Goal: Task Accomplishment & Management: Manage account settings

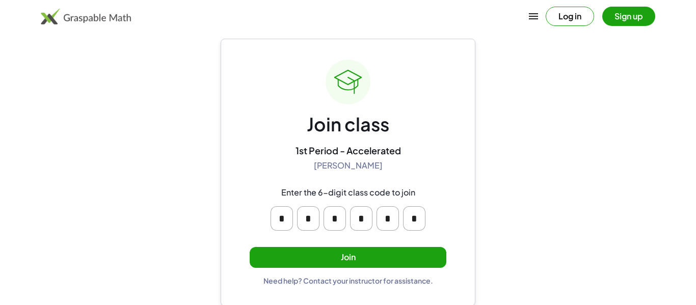
scroll to position [19, 0]
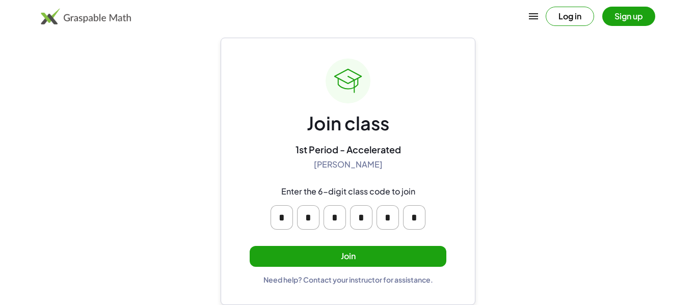
click at [286, 220] on input "*" at bounding box center [282, 217] width 22 height 24
type input "*"
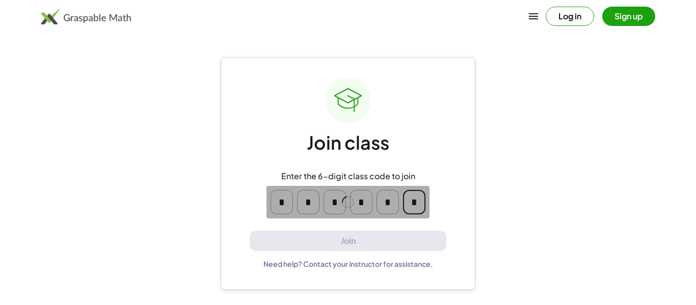
scroll to position [0, 0]
type input "*"
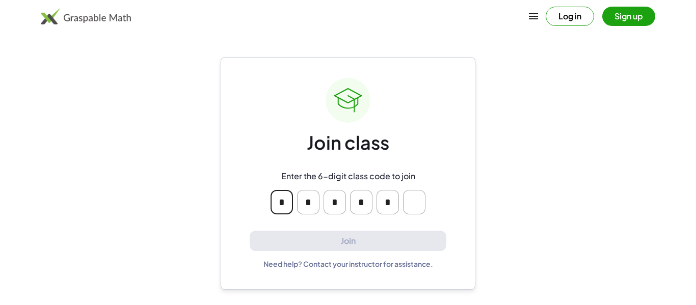
type input "*"
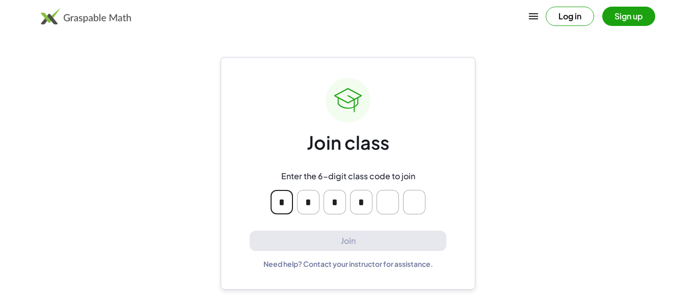
type input "*"
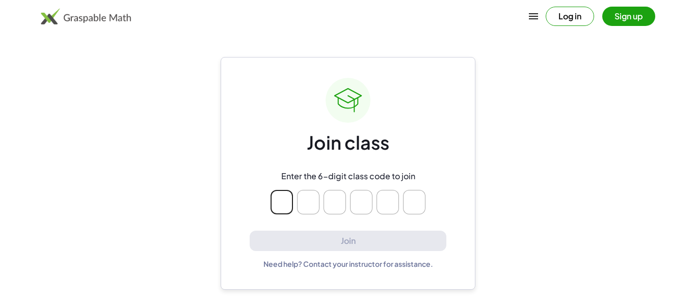
type input "*"
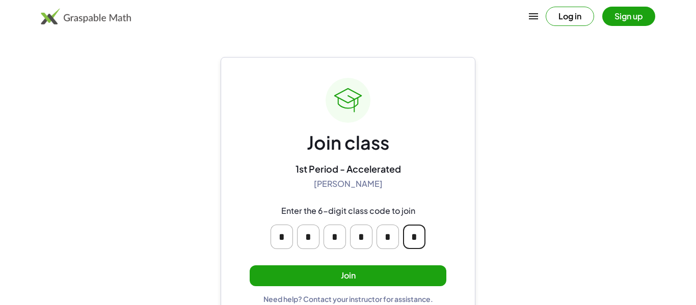
type input "*"
click at [558, 210] on main "Join class 1st Period - Accelerated [PERSON_NAME] Enter the 6-digit class code …" at bounding box center [348, 162] width 696 height 325
click at [287, 273] on button "Join" at bounding box center [348, 276] width 197 height 21
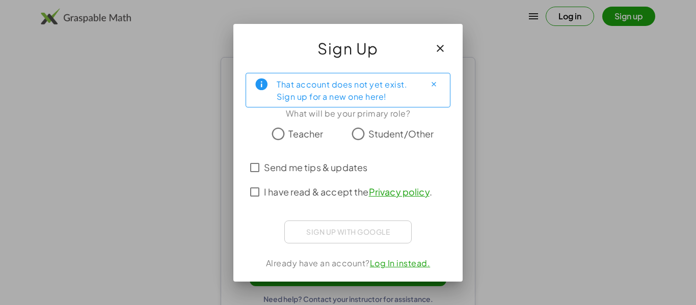
click at [402, 133] on span "Student/Other" at bounding box center [401, 134] width 66 height 14
click at [326, 167] on span "Send me tips & updates" at bounding box center [315, 168] width 103 height 14
click at [332, 191] on span "I have read & accept the Privacy policy ." at bounding box center [348, 192] width 168 height 14
click at [447, 51] on button "button" at bounding box center [440, 48] width 24 height 24
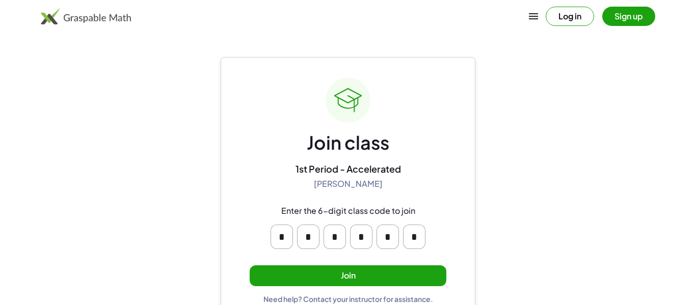
click at [384, 269] on button "Join" at bounding box center [348, 276] width 197 height 21
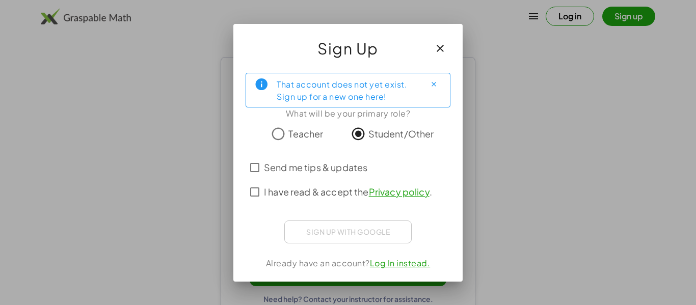
click at [336, 166] on span "Send me tips & updates" at bounding box center [315, 168] width 103 height 14
click at [335, 193] on span "I have read & accept the Privacy policy ." at bounding box center [348, 192] width 168 height 14
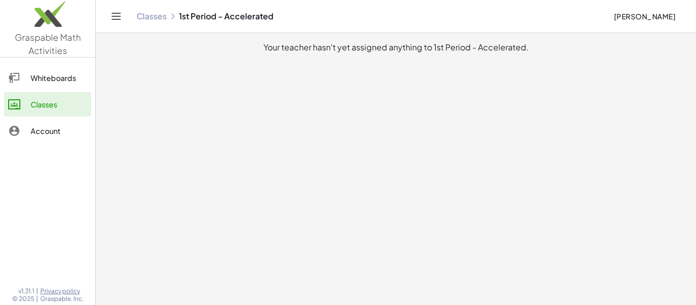
click at [37, 78] on div "Whiteboards" at bounding box center [59, 78] width 57 height 12
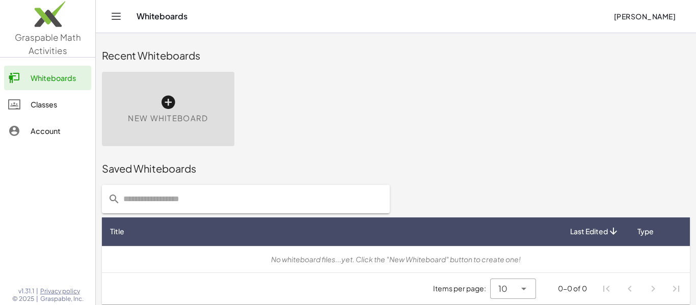
click at [257, 181] on div "Saved Whiteboards" at bounding box center [396, 168] width 588 height 33
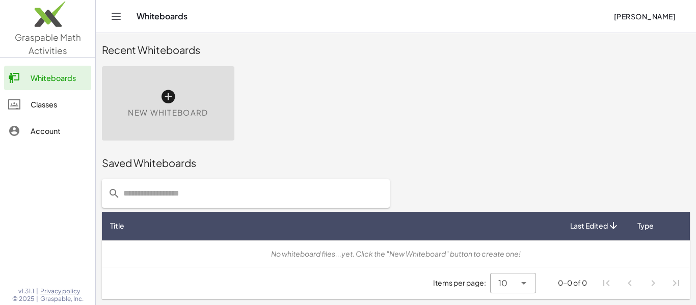
click at [48, 102] on div "Classes" at bounding box center [59, 104] width 57 height 12
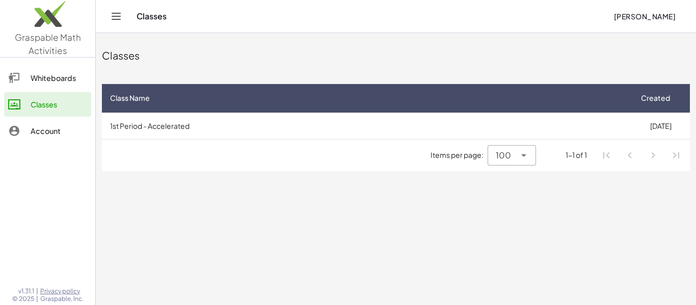
click at [10, 130] on icon at bounding box center [14, 131] width 12 height 12
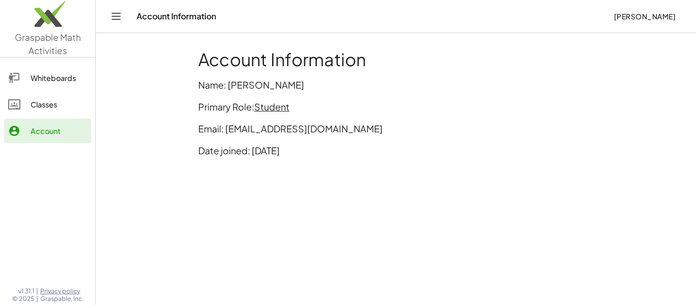
click at [68, 123] on link "Account" at bounding box center [47, 131] width 87 height 24
click at [61, 111] on link "Classes" at bounding box center [47, 104] width 87 height 24
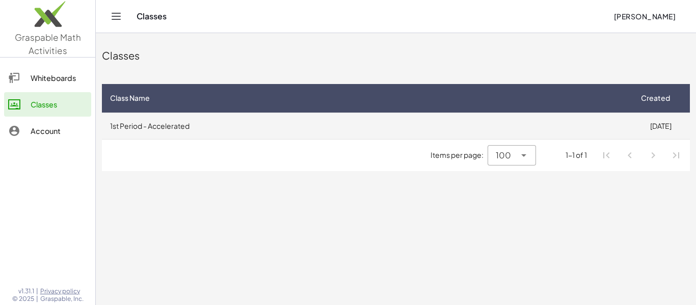
click at [314, 114] on td "1st Period - Accelerated" at bounding box center [367, 126] width 530 height 27
